Goal: Check status: Check status

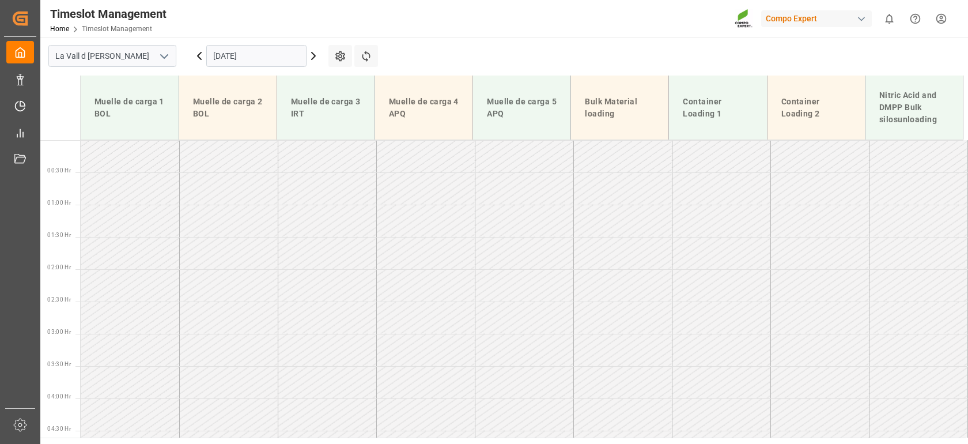
scroll to position [728, 0]
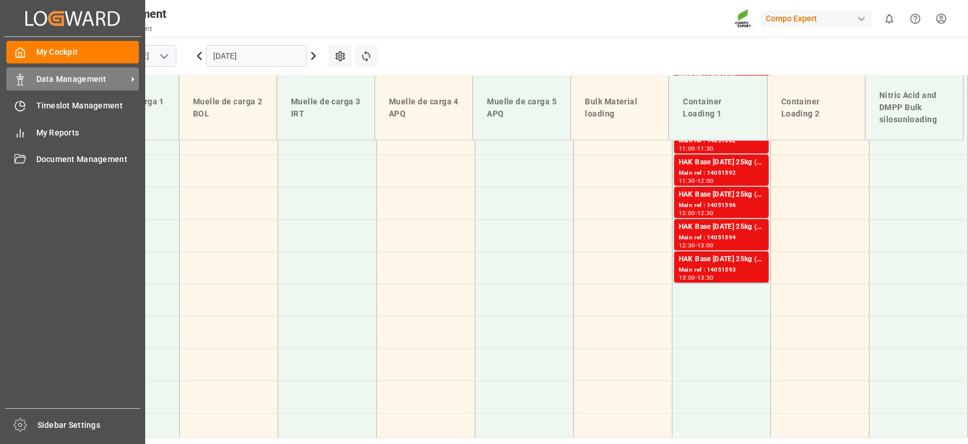
click at [26, 77] on div "Data Management Data Management" at bounding box center [72, 78] width 133 height 22
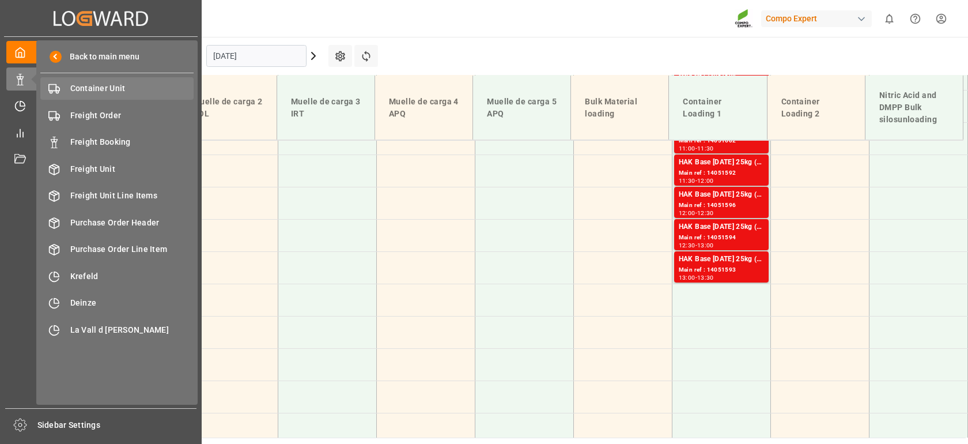
click at [115, 90] on span "Container Unit" at bounding box center [132, 88] width 124 height 12
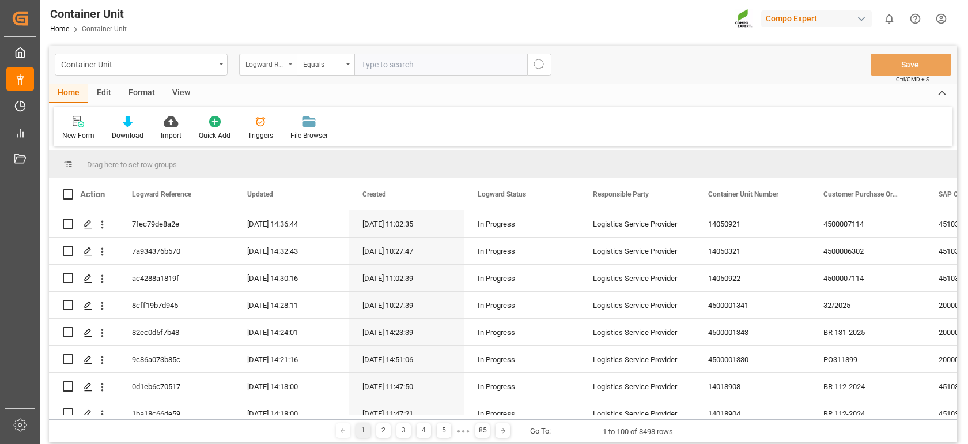
click at [289, 65] on icon "open menu" at bounding box center [290, 64] width 5 height 2
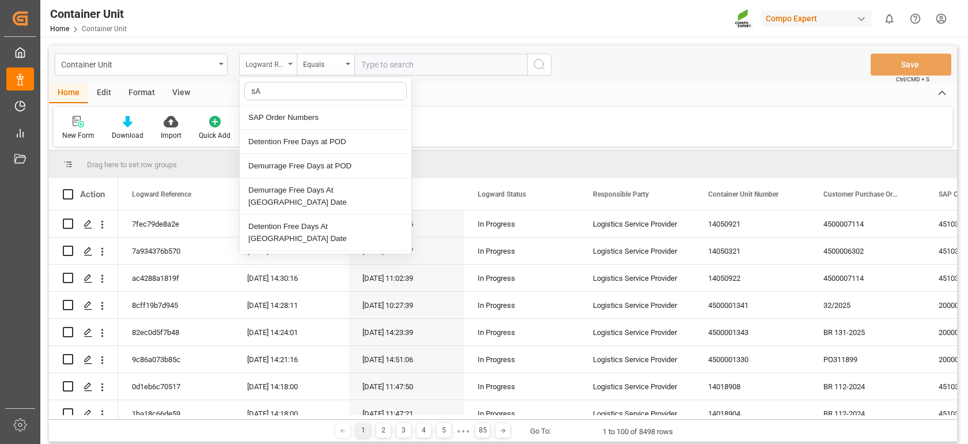
type input "sAP"
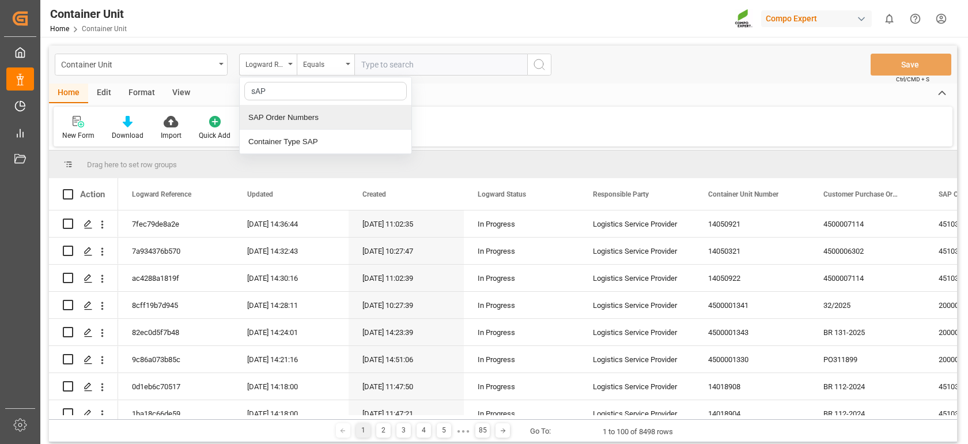
click at [282, 114] on div "SAP Order Numbers" at bounding box center [326, 117] width 172 height 24
click at [349, 67] on div "Equals" at bounding box center [326, 65] width 58 height 22
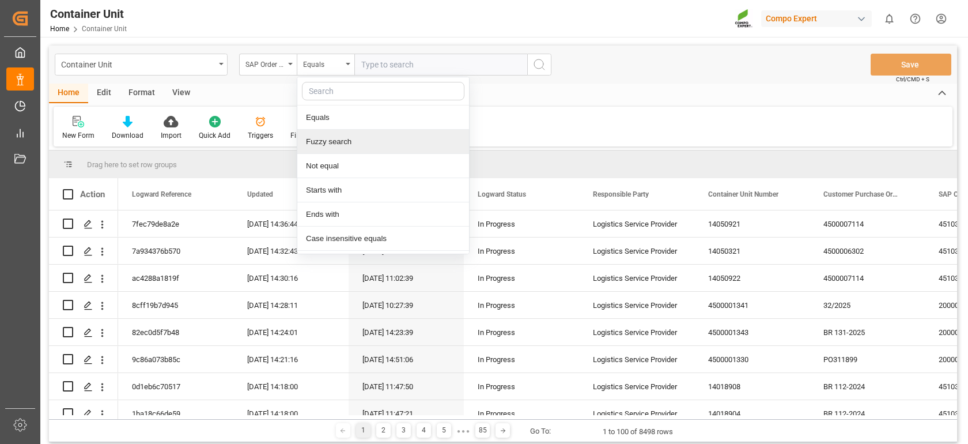
click at [332, 146] on div "Fuzzy search" at bounding box center [383, 142] width 172 height 24
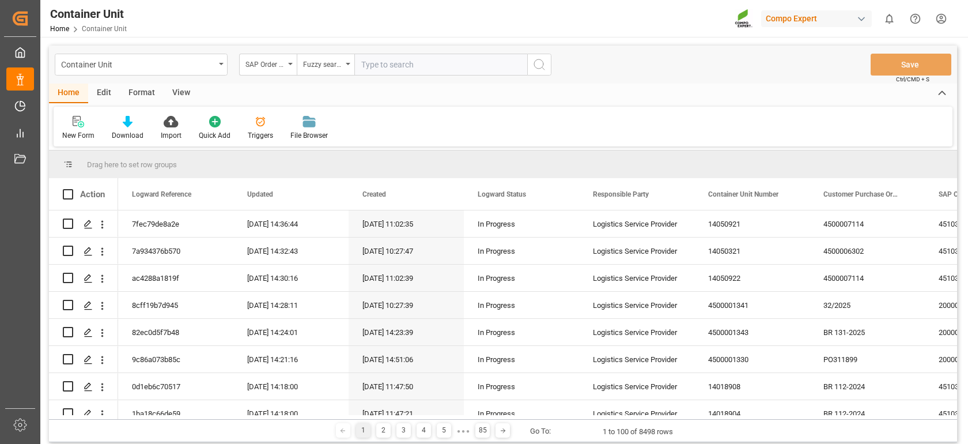
click at [396, 61] on input "text" at bounding box center [440, 65] width 173 height 22
paste input "4510364354"
type input "4510364354"
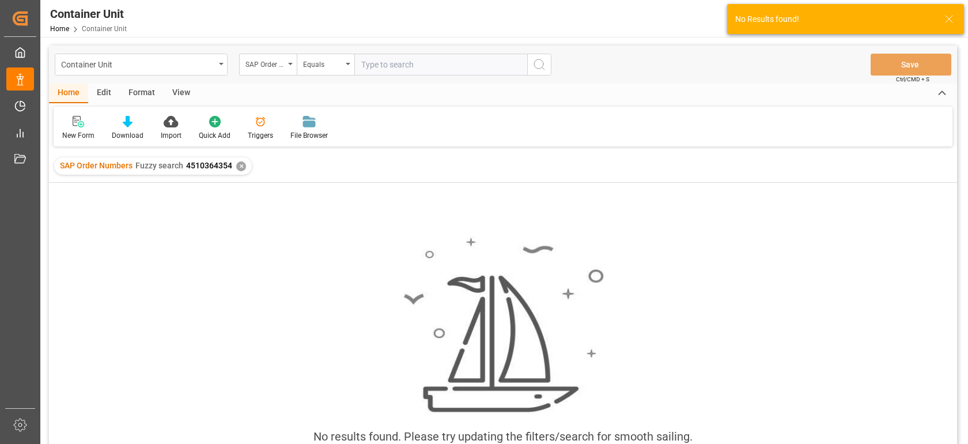
click at [441, 73] on input "text" at bounding box center [440, 65] width 173 height 22
click at [341, 65] on div "Equals" at bounding box center [322, 62] width 39 height 13
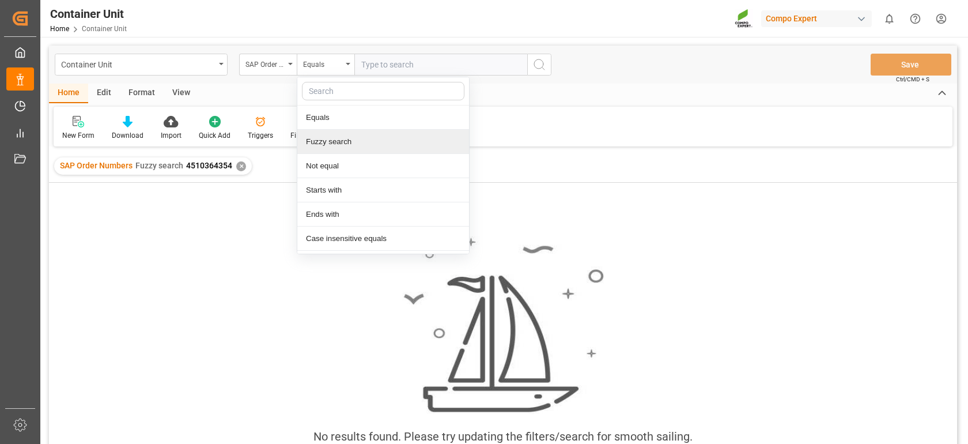
click at [315, 146] on div "Fuzzy search" at bounding box center [383, 142] width 172 height 24
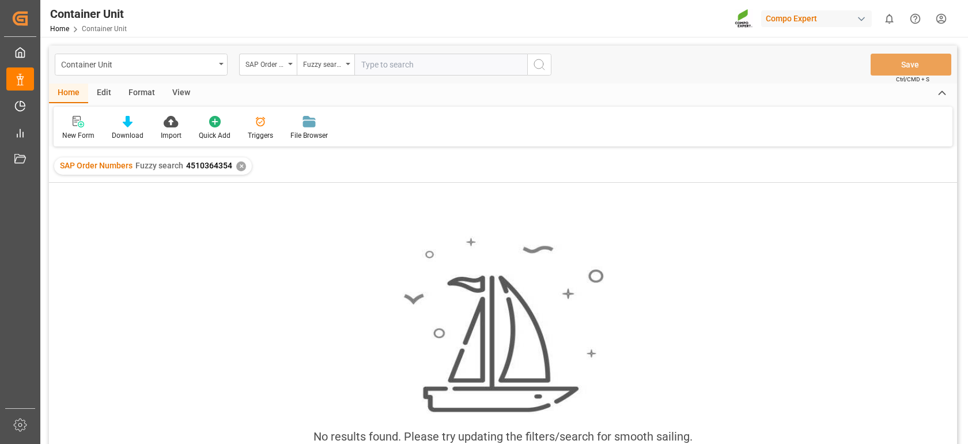
click at [383, 66] on input "text" at bounding box center [440, 65] width 173 height 22
paste input "4510364354"
type input "4510364354"
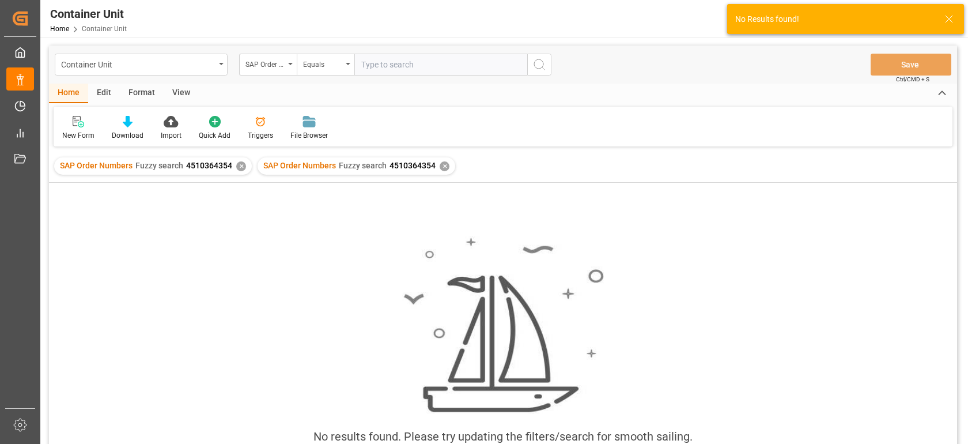
click at [239, 166] on div "✕" at bounding box center [241, 166] width 10 height 10
